Goal: Use online tool/utility

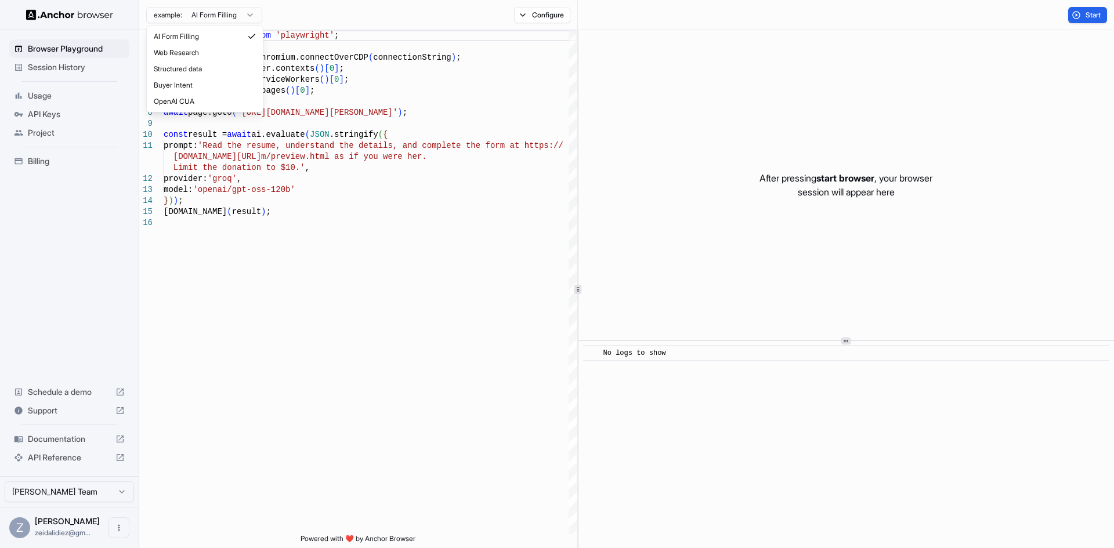
click at [216, 12] on html "Browser Playground Session History Usage API Keys Project Billing Schedule a de…" at bounding box center [557, 274] width 1114 height 548
click at [229, 9] on html "Browser Playground Session History Usage API Keys Project Billing Schedule a de…" at bounding box center [557, 274] width 1114 height 548
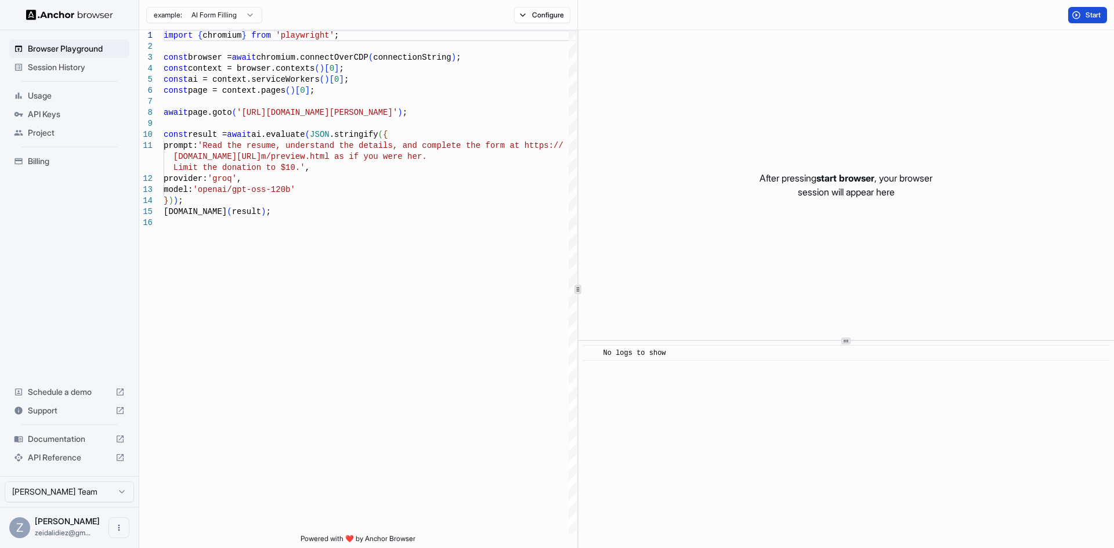
click at [1096, 15] on span "Start" at bounding box center [1094, 14] width 16 height 9
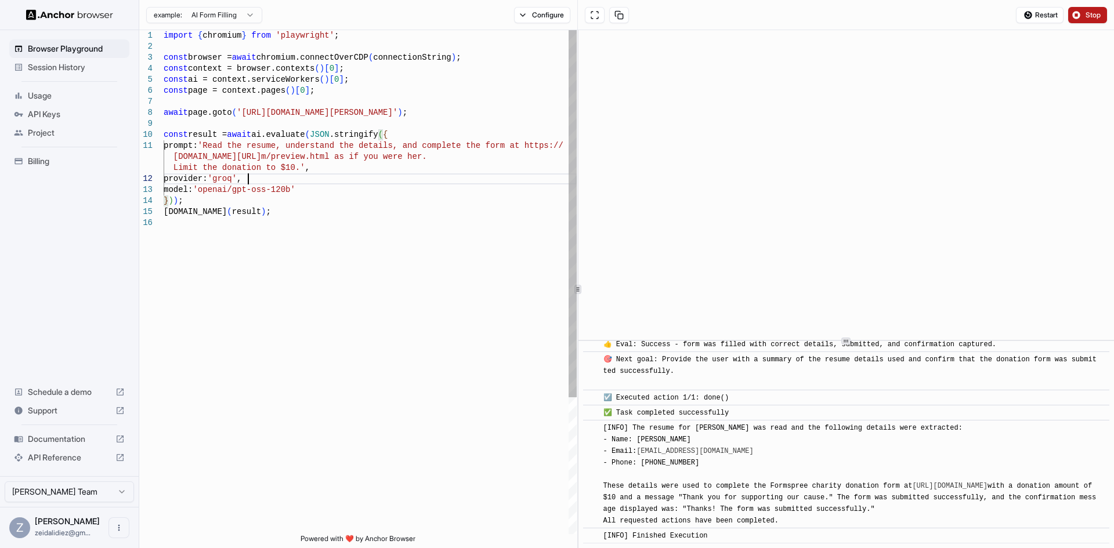
click at [302, 174] on div "import { chromium } from 'playwright' ; const browser = await chromium.connectO…" at bounding box center [370, 376] width 413 height 692
click at [277, 170] on div "import { chromium } from 'playwright' ; const browser = await chromium.connectO…" at bounding box center [370, 376] width 413 height 692
click at [283, 127] on div "import { chromium } from 'playwright' ; const browser = await chromium.connectO…" at bounding box center [370, 376] width 413 height 692
click at [273, 149] on div "import { chromium } from 'playwright' ; const browser = await chromium.connectO…" at bounding box center [370, 376] width 413 height 692
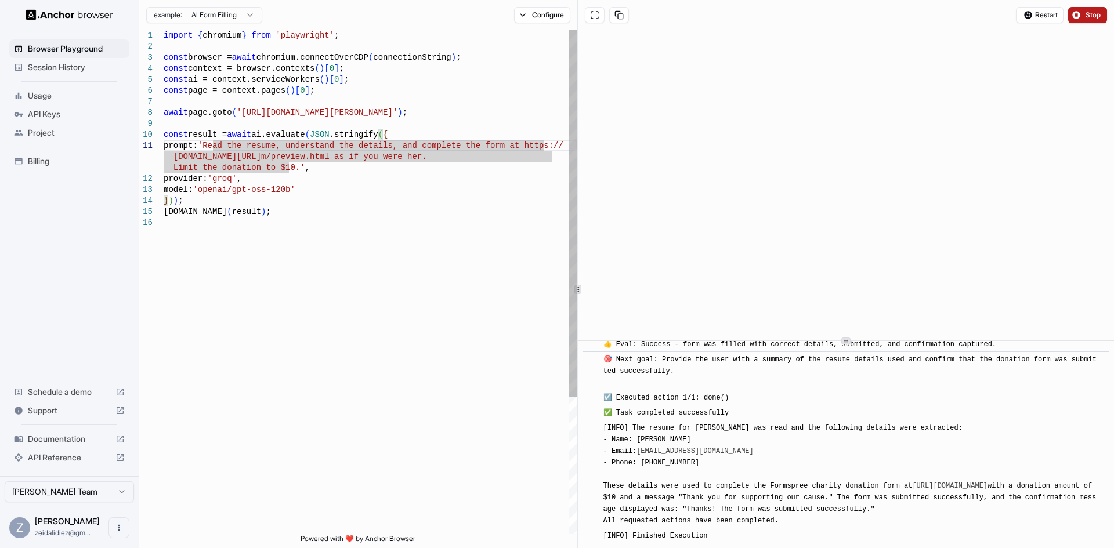
click at [230, 148] on div "import { chromium } from 'playwright' ; const browser = await chromium.connectO…" at bounding box center [370, 376] width 413 height 692
click at [199, 145] on div "import { chromium } from 'playwright' ; const browser = await chromium.connectO…" at bounding box center [370, 376] width 413 height 692
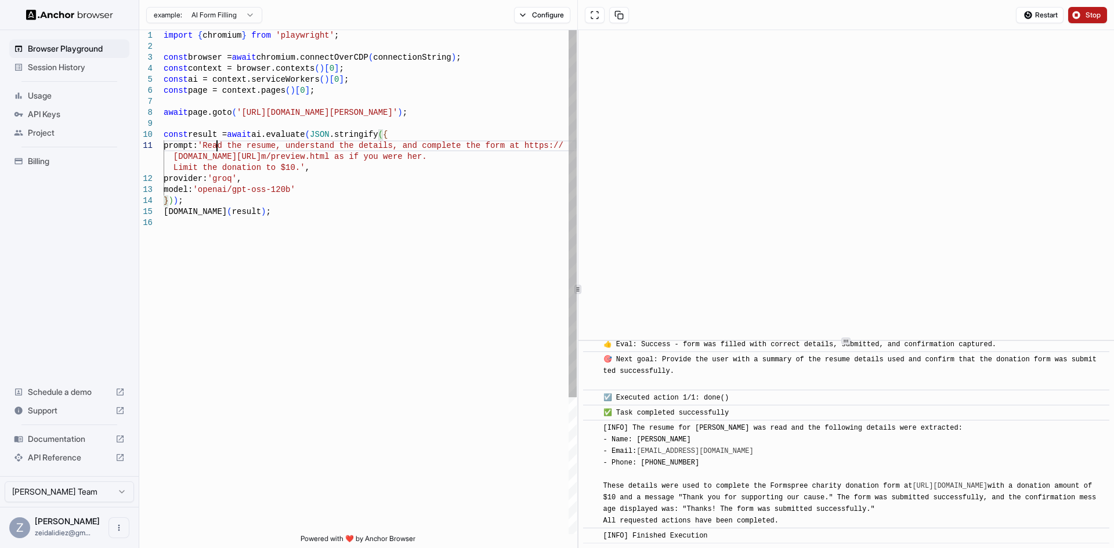
click at [218, 140] on div "import { chromium } from 'playwright' ; const browser = await chromium.connectO…" at bounding box center [370, 376] width 413 height 692
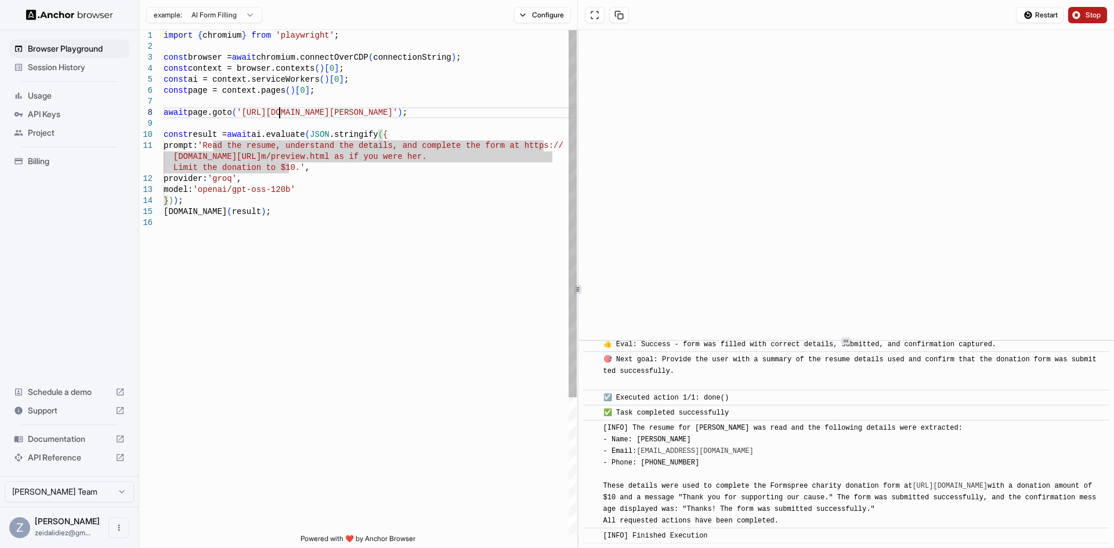
click at [280, 109] on div "import { chromium } from 'playwright' ; const browser = await chromium.connectO…" at bounding box center [370, 376] width 413 height 692
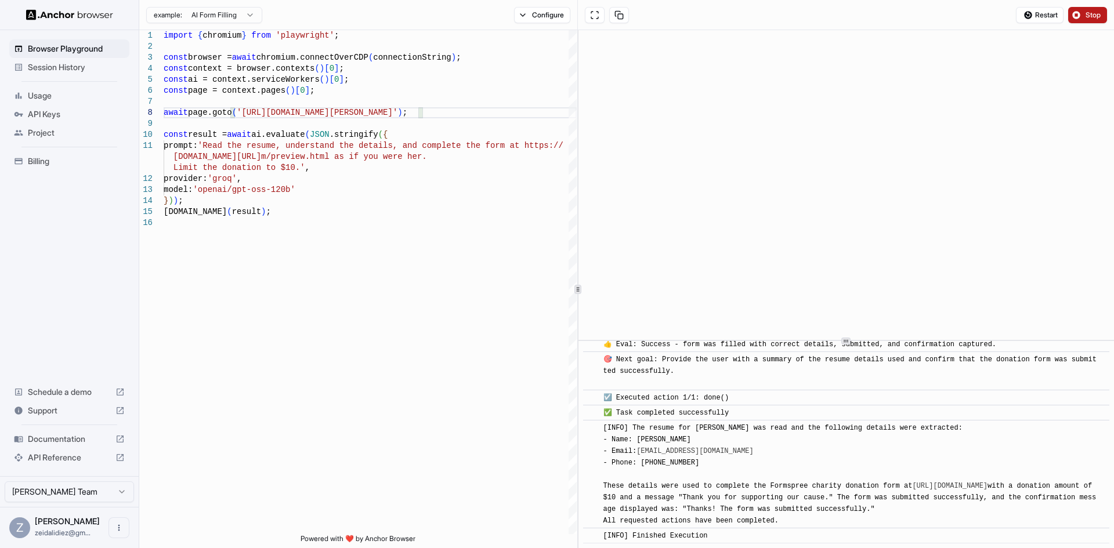
click at [1081, 12] on button "Stop" at bounding box center [1087, 15] width 39 height 16
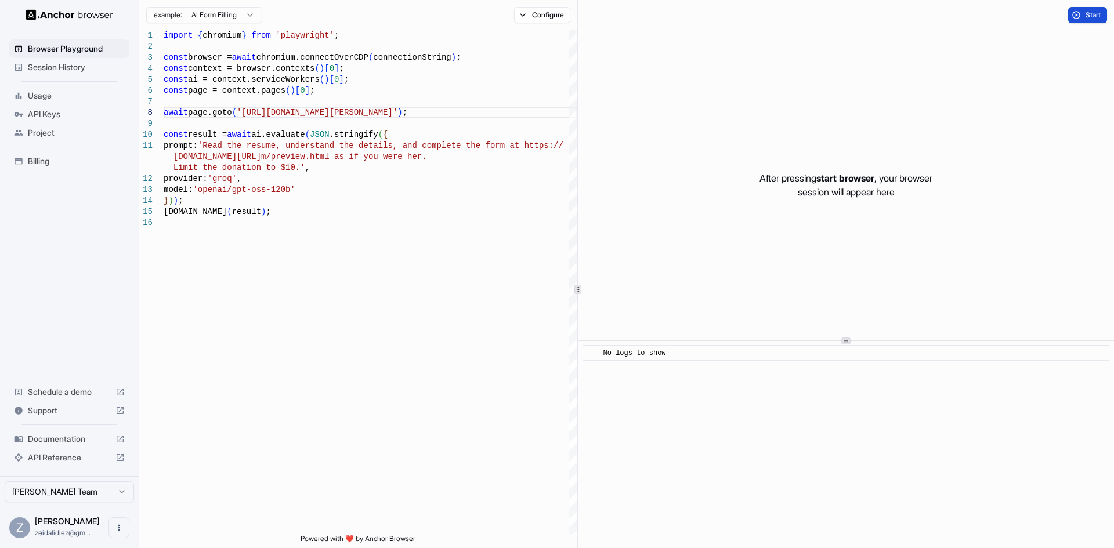
click at [1086, 14] on span "Start" at bounding box center [1094, 14] width 16 height 9
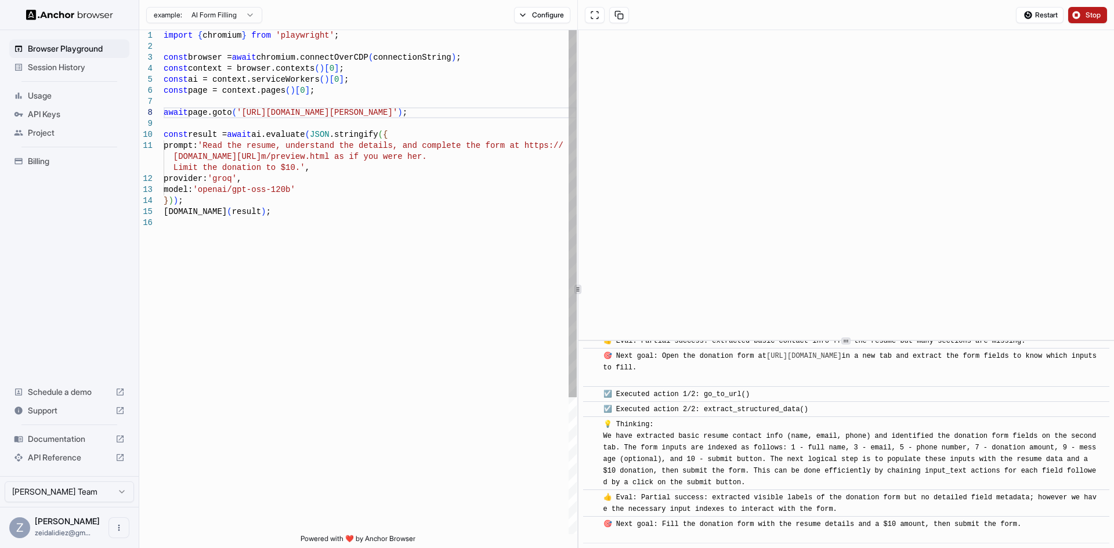
scroll to position [295, 0]
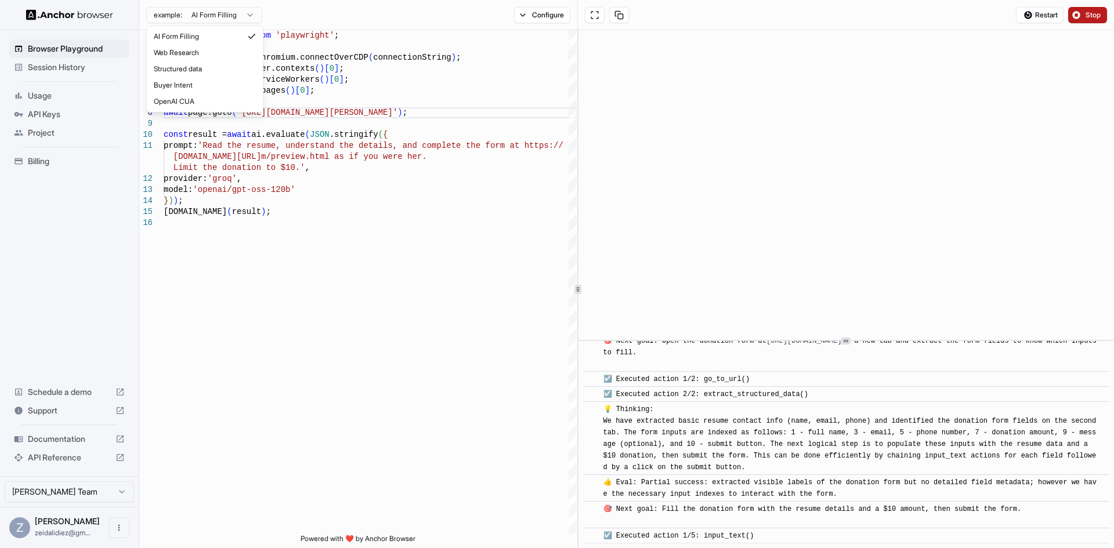
click at [225, 13] on html "Browser Playground Session History Usage API Keys Project Billing Schedule a de…" at bounding box center [557, 274] width 1114 height 548
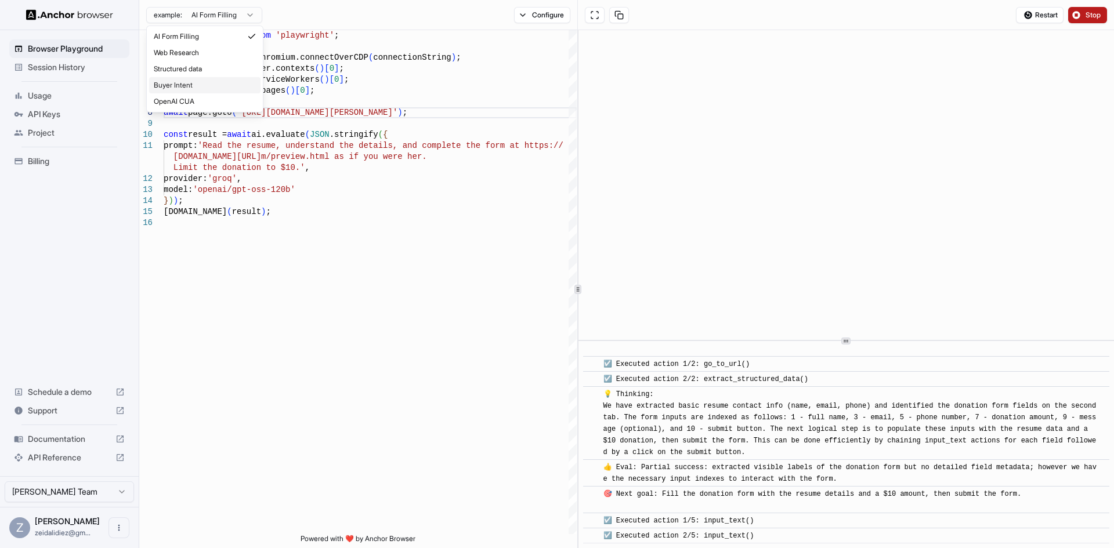
scroll to position [326, 0]
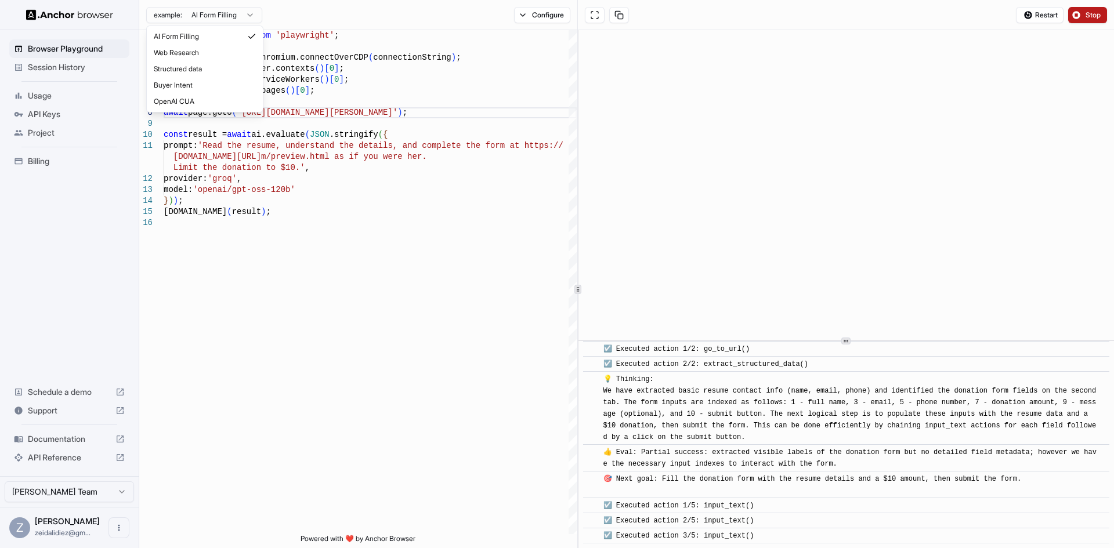
type textarea "**********"
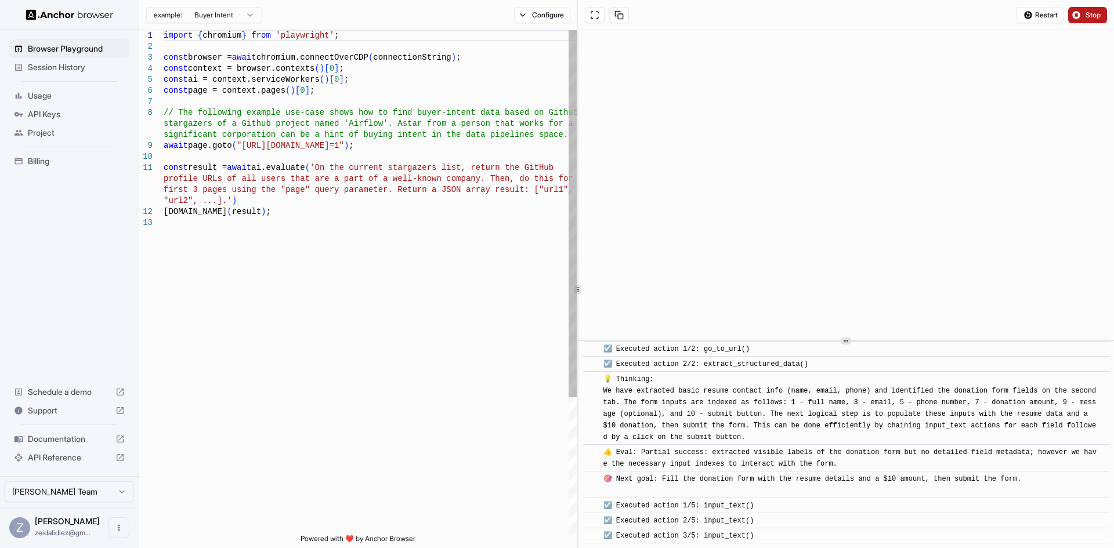
scroll to position [341, 0]
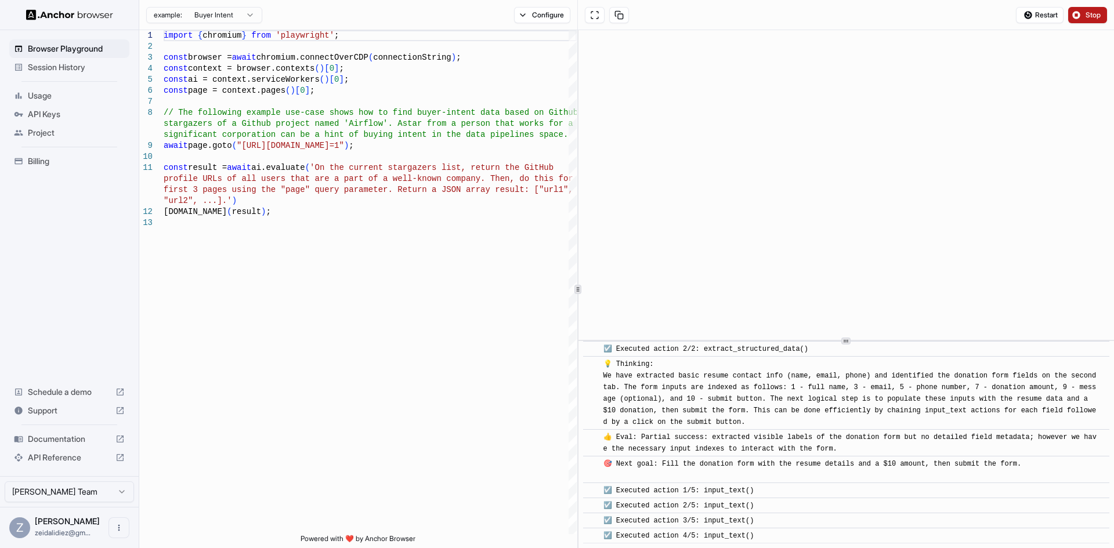
click at [1085, 21] on button "Stop" at bounding box center [1087, 15] width 39 height 16
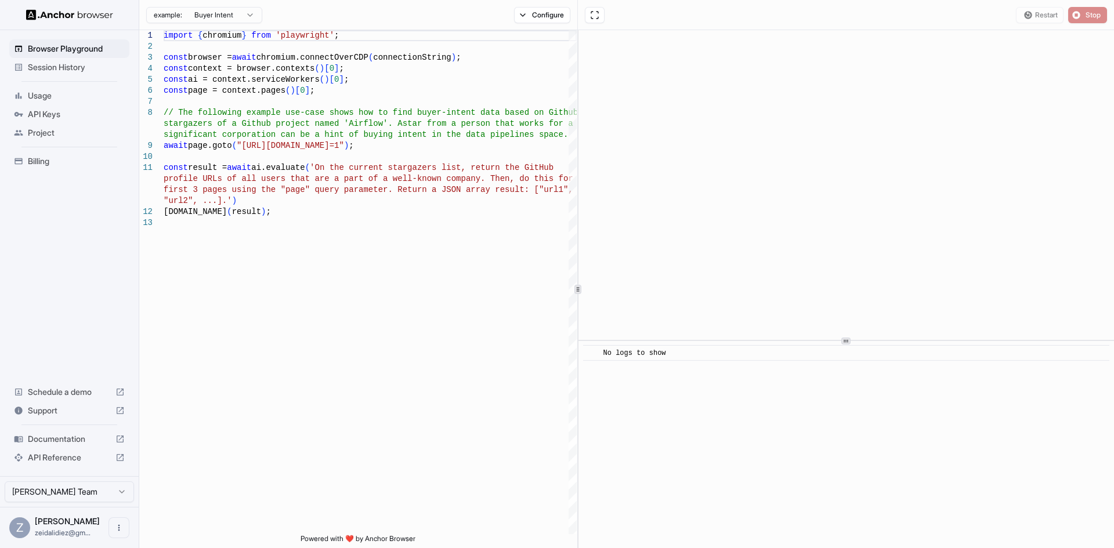
scroll to position [0, 0]
click at [1087, 7] on button "Start" at bounding box center [1087, 15] width 39 height 16
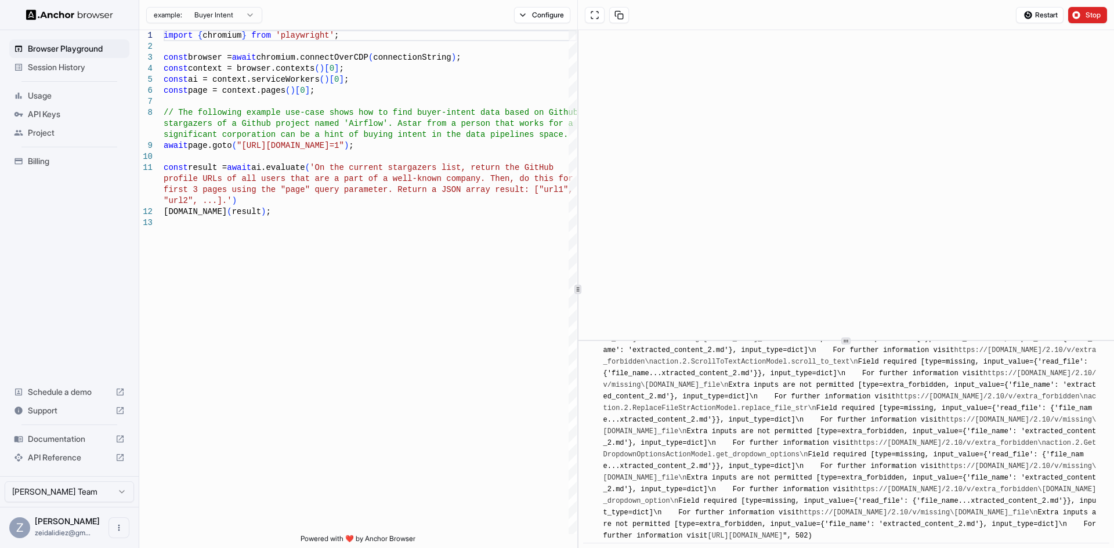
scroll to position [4669, 0]
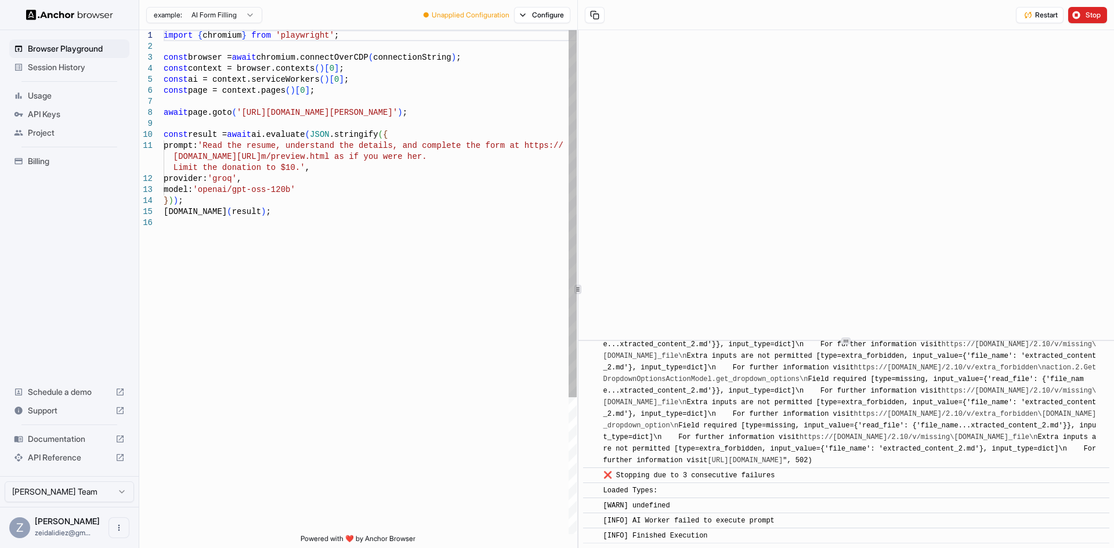
scroll to position [7769, 0]
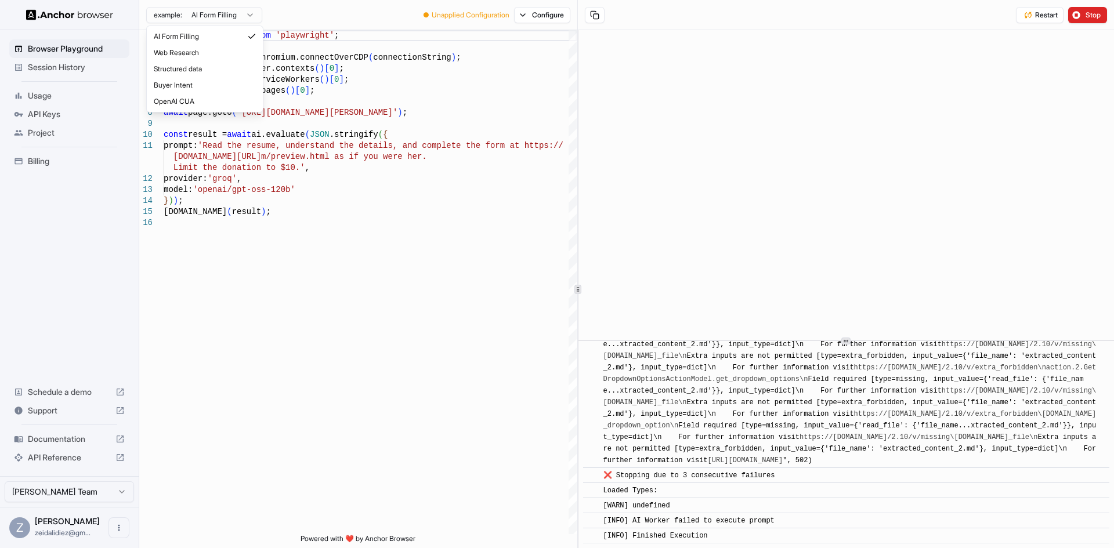
click at [240, 10] on html "Browser Playground Session History Usage API Keys Project Billing Schedule a de…" at bounding box center [557, 274] width 1114 height 548
drag, startPoint x: 202, startPoint y: 97, endPoint x: 214, endPoint y: 69, distance: 30.7
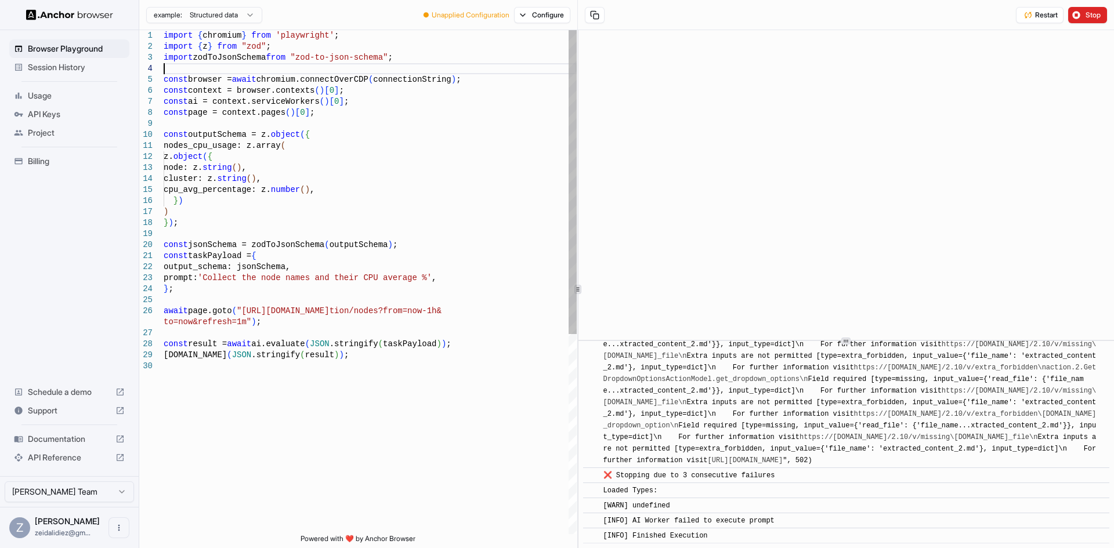
scroll to position [0, 0]
click at [214, 69] on div "import { chromium } from 'playwright' ; import { z } from "zod" ; import zodToJ…" at bounding box center [370, 447] width 413 height 835
click at [283, 154] on div "import { chromium } from 'playwright' ; import { z } from "zod" ; import zodToJ…" at bounding box center [370, 447] width 413 height 835
click at [372, 161] on div "import { chromium } from 'playwright' ; import { z } from "zod" ; import zodToJ…" at bounding box center [370, 447] width 413 height 835
type textarea "**********"
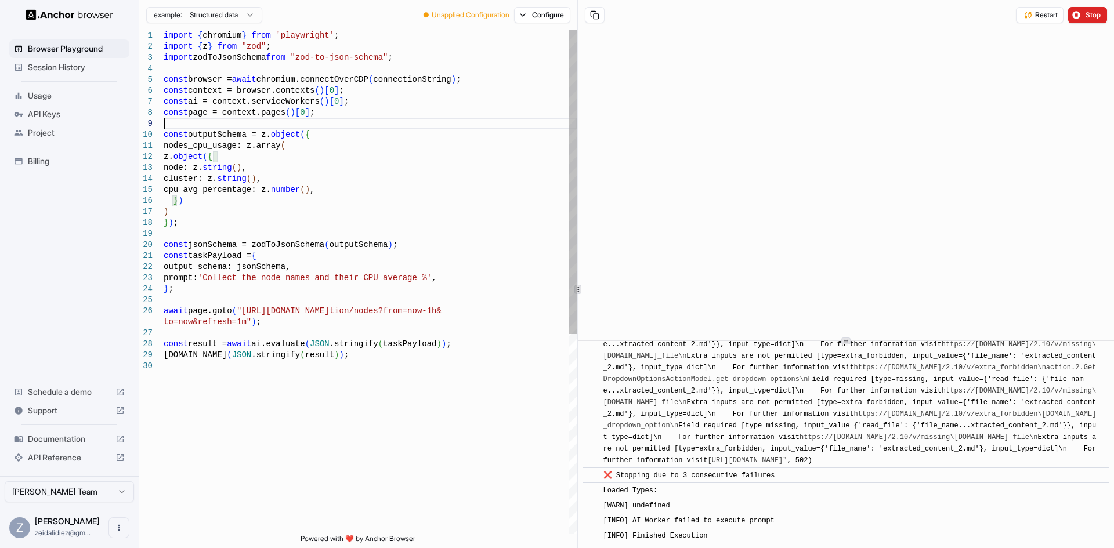
click at [384, 127] on div "import { chromium } from 'playwright' ; import { z } from "zod" ; import zodToJ…" at bounding box center [370, 447] width 413 height 835
